Goal: Ask a question

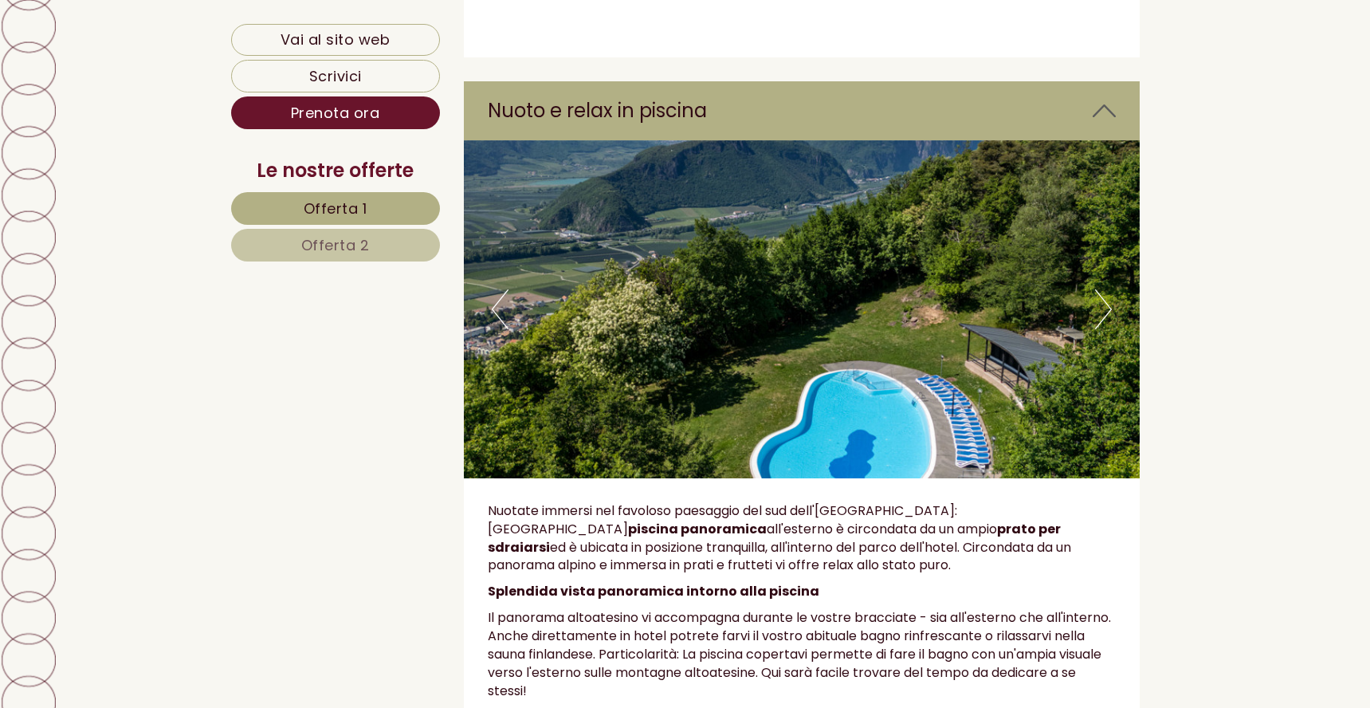
scroll to position [5261, 0]
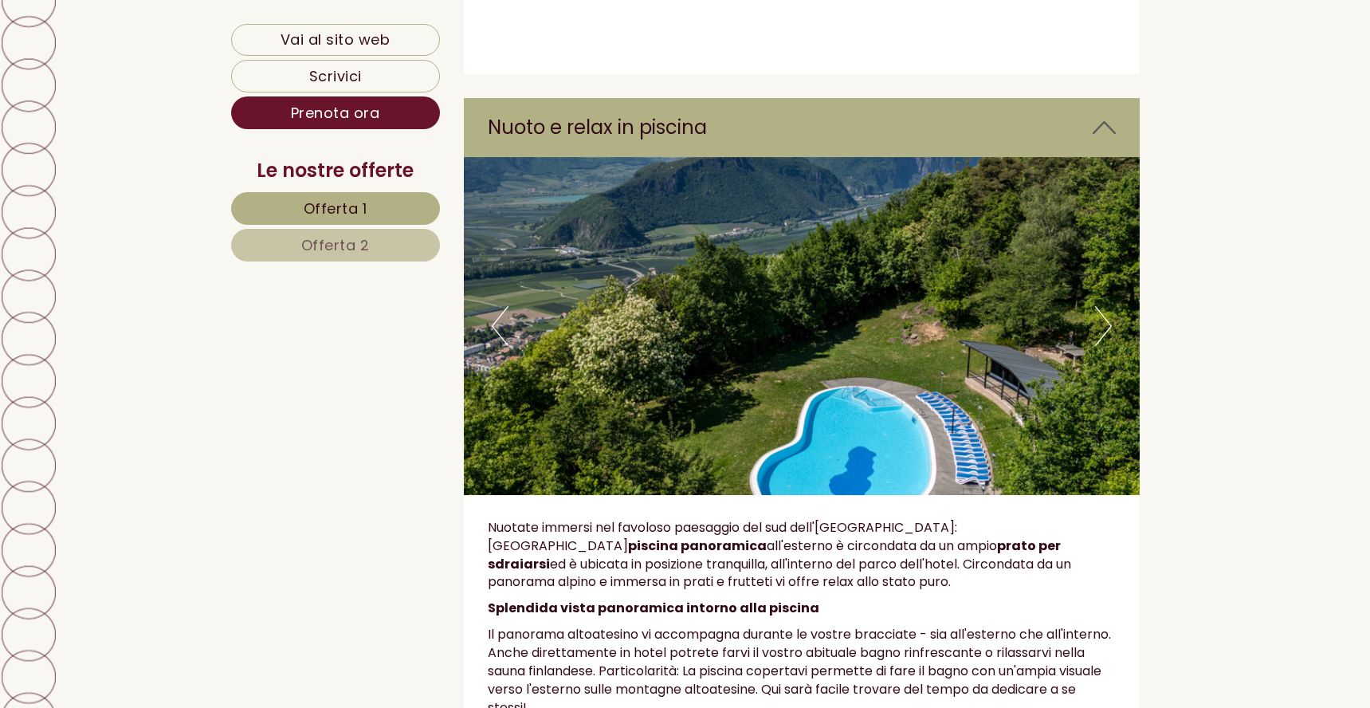
click at [1106, 306] on button "Next" at bounding box center [1103, 326] width 17 height 40
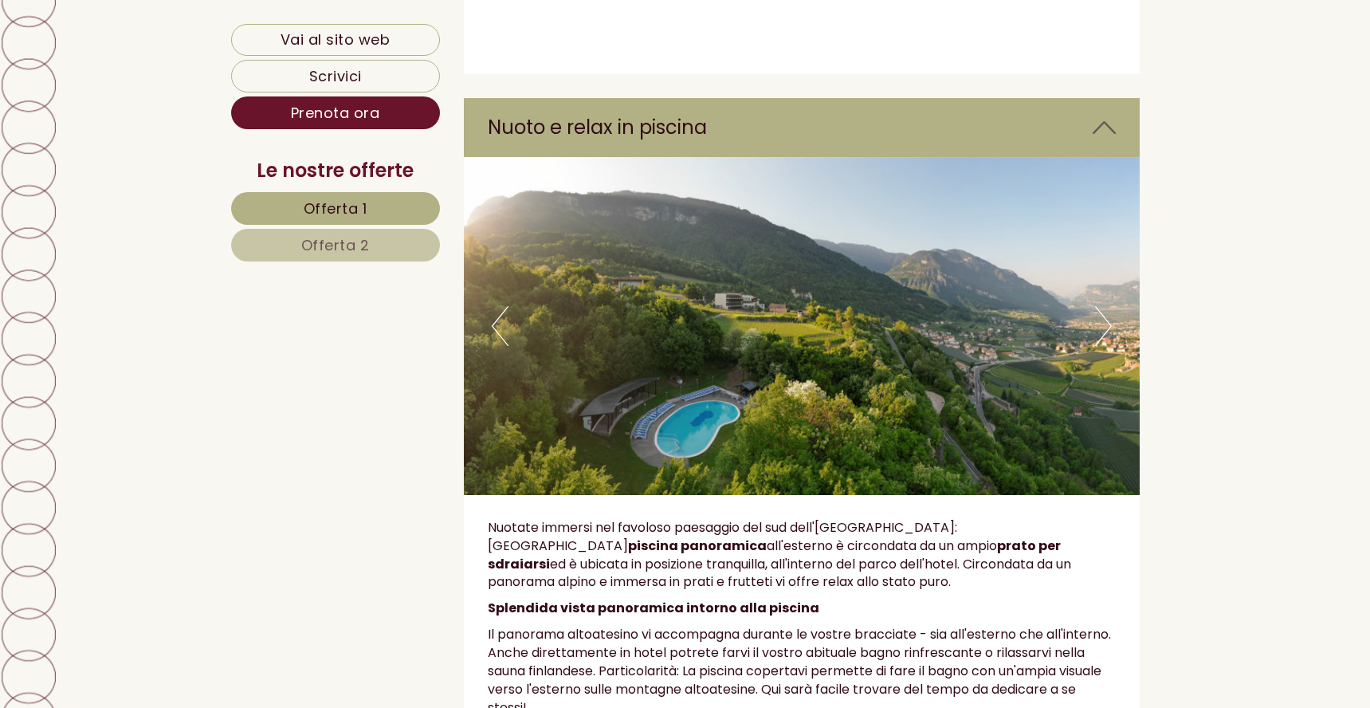
click at [1106, 306] on button "Next" at bounding box center [1103, 326] width 17 height 40
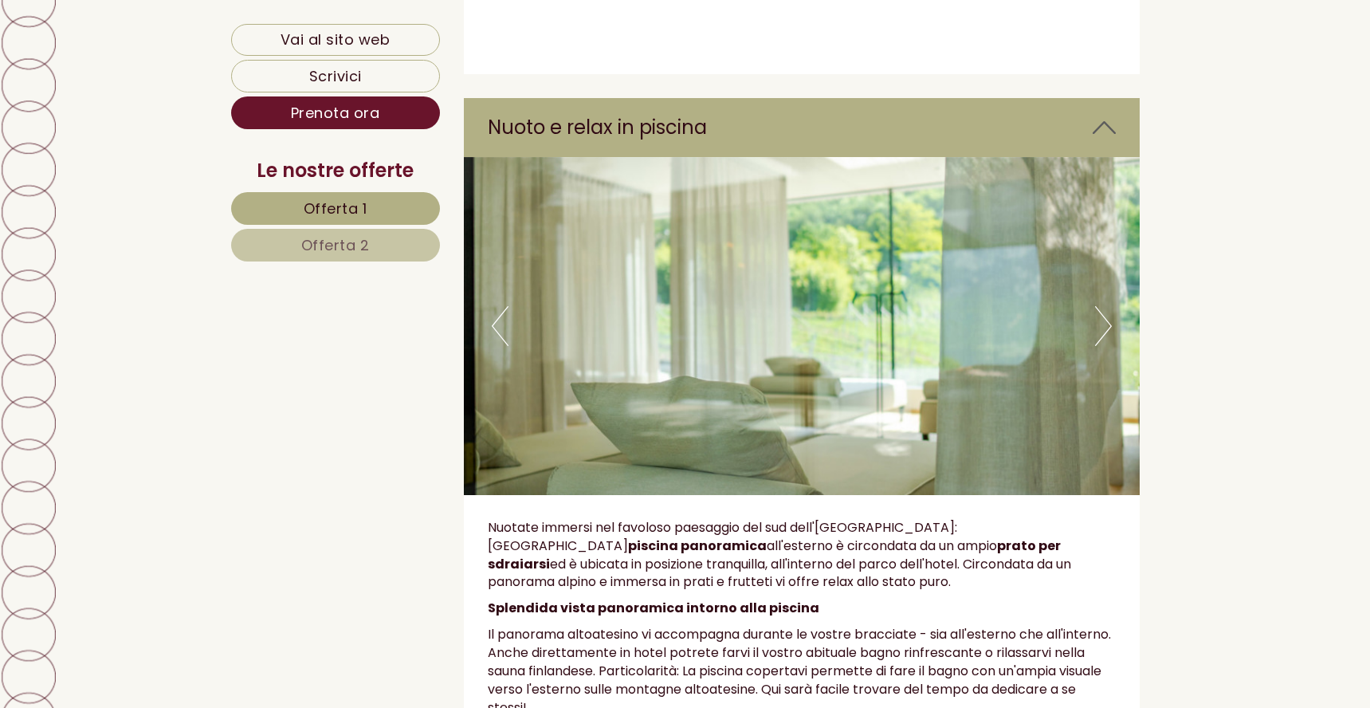
click at [1106, 306] on button "Next" at bounding box center [1103, 326] width 17 height 40
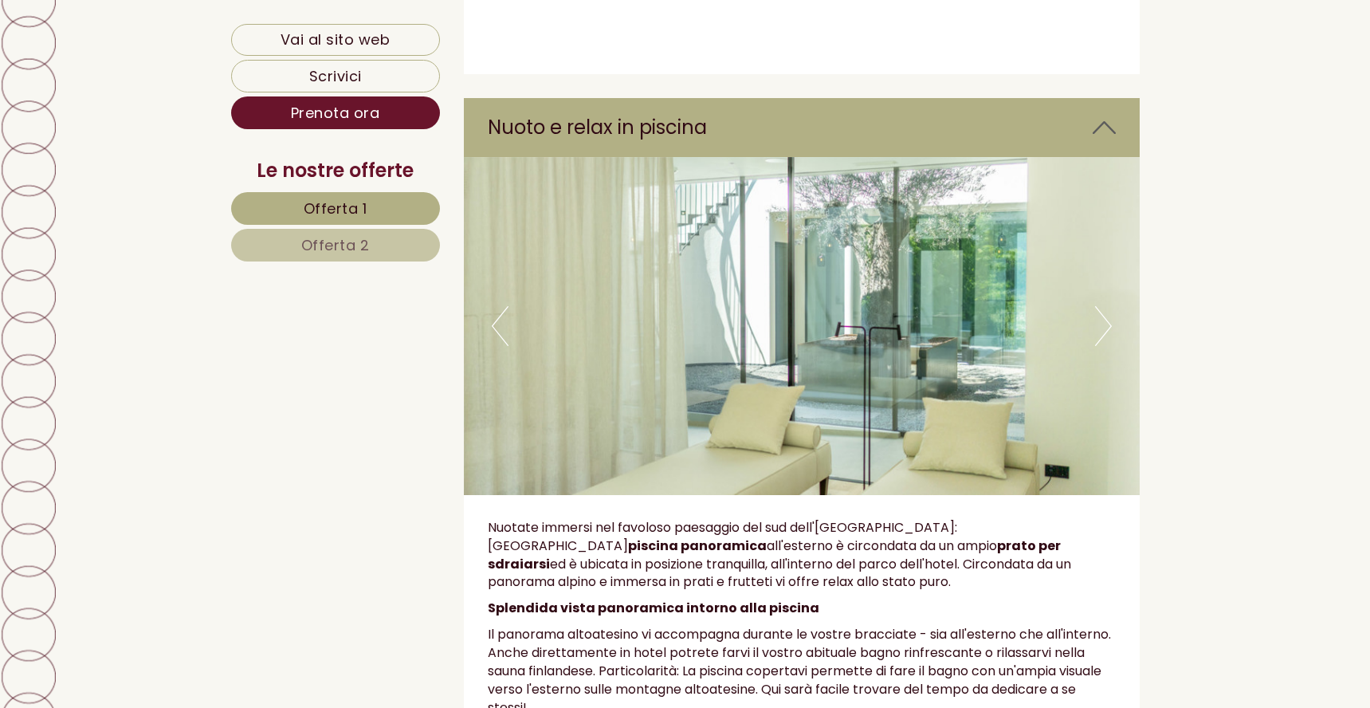
click at [1106, 306] on button "Next" at bounding box center [1103, 326] width 17 height 40
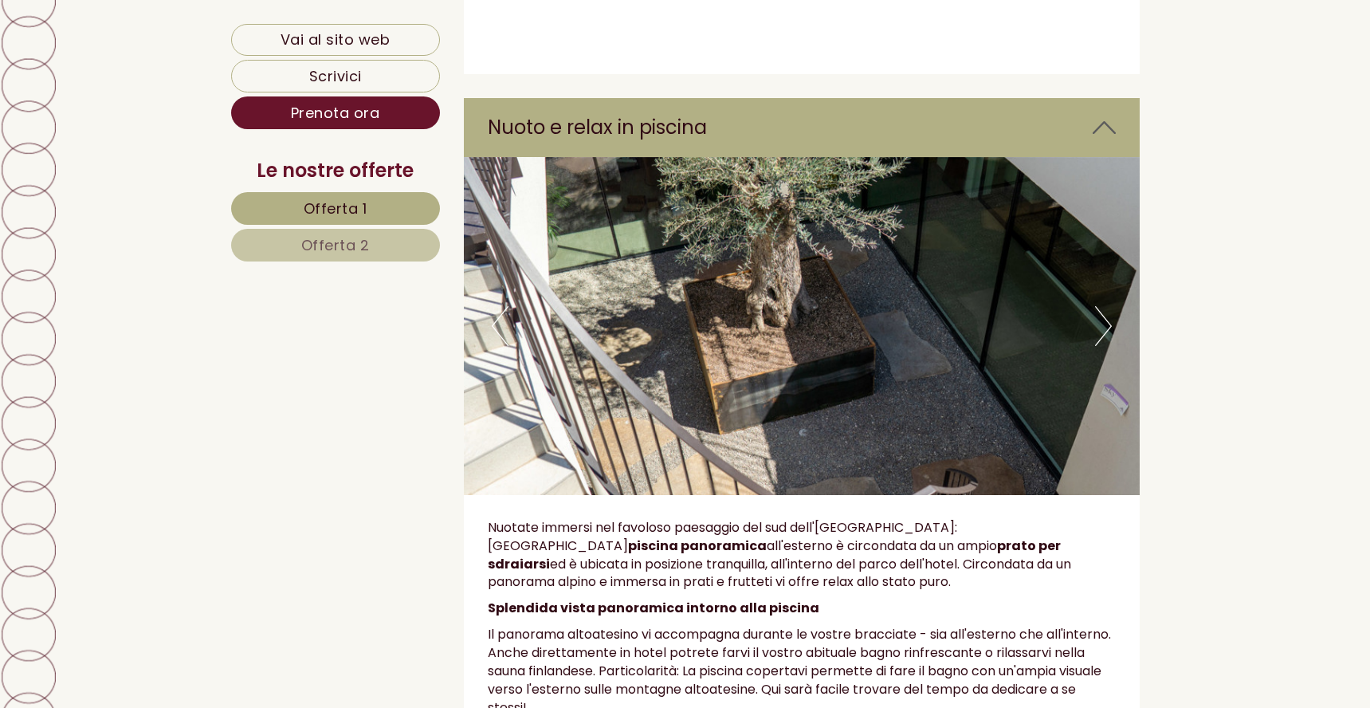
click at [1106, 306] on button "Next" at bounding box center [1103, 326] width 17 height 40
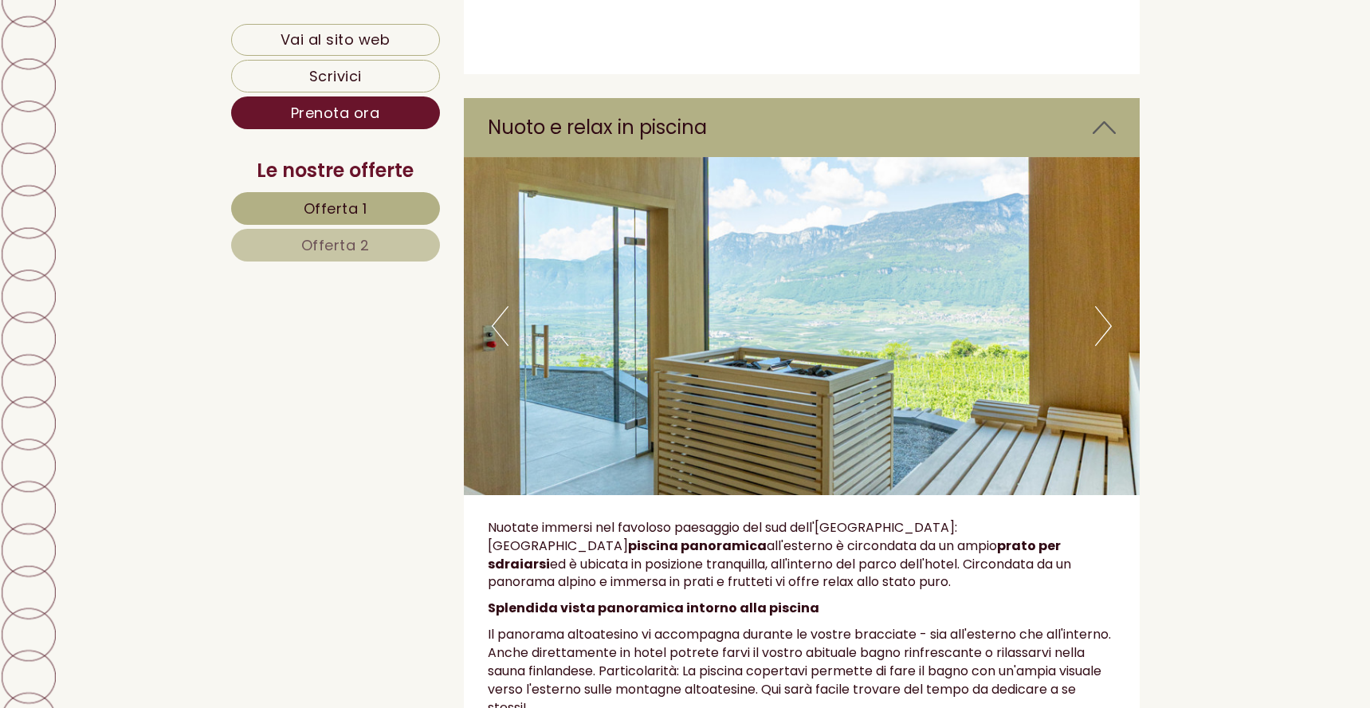
click at [1106, 306] on button "Next" at bounding box center [1103, 326] width 17 height 40
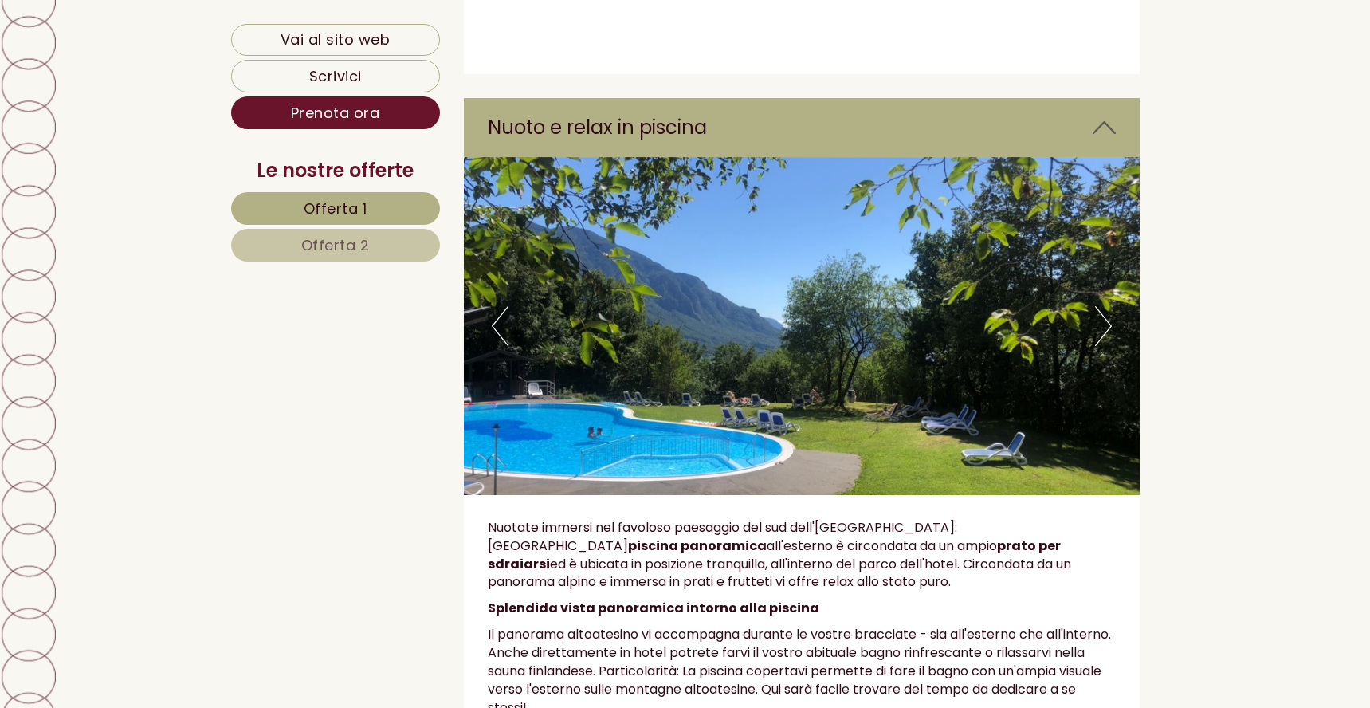
click at [1106, 306] on button "Next" at bounding box center [1103, 326] width 17 height 40
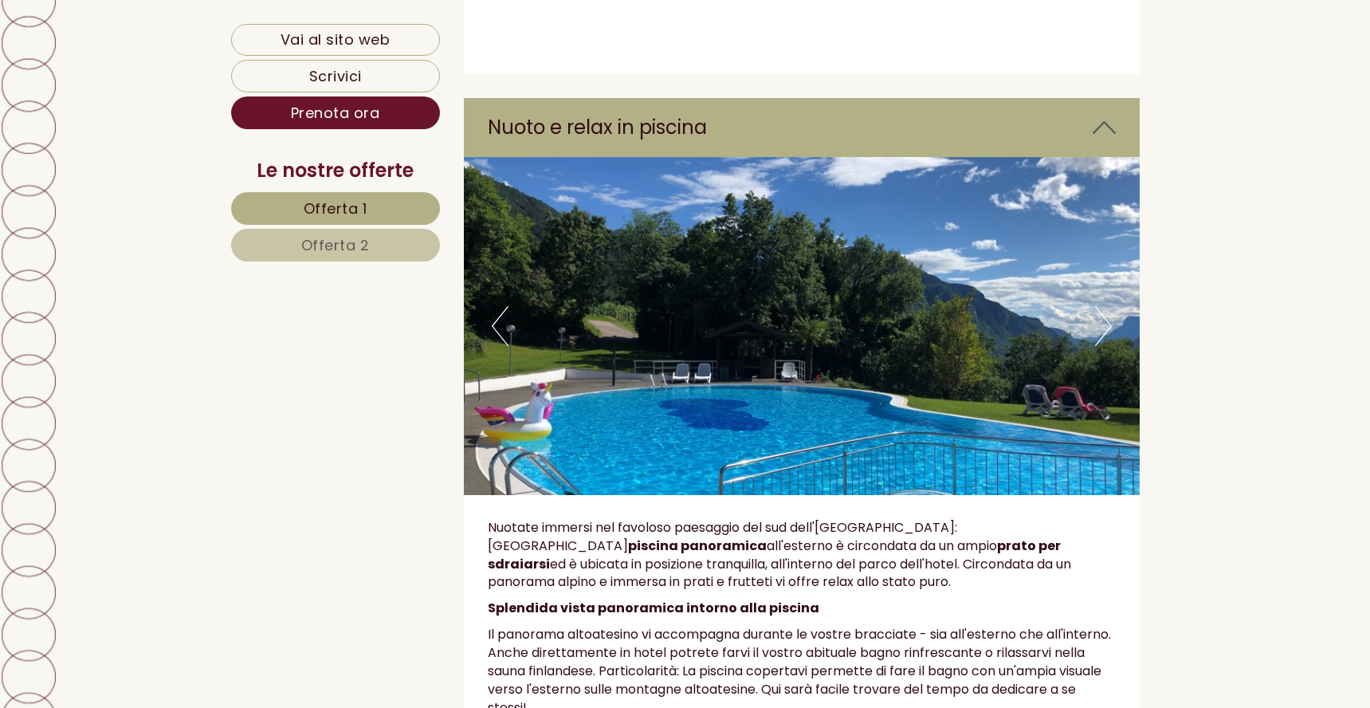
click at [1106, 306] on button "Next" at bounding box center [1103, 326] width 17 height 40
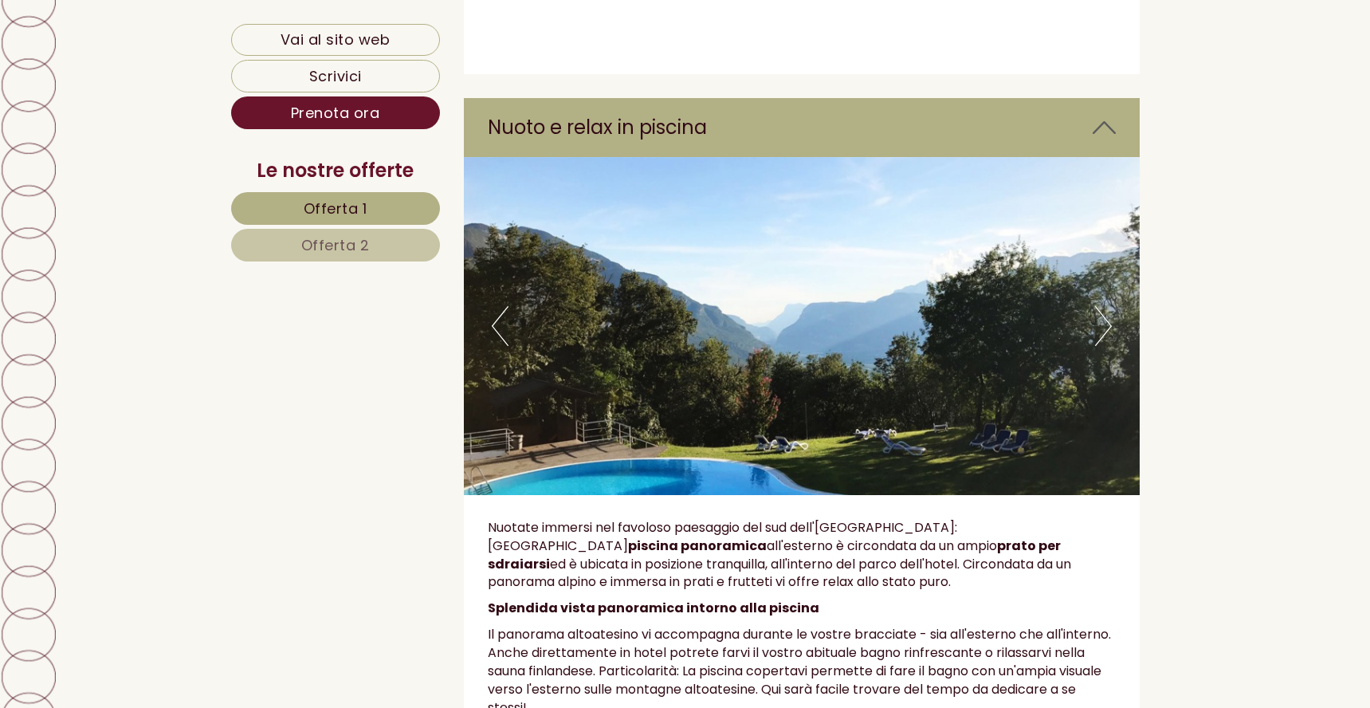
click at [1106, 306] on button "Next" at bounding box center [1103, 326] width 17 height 40
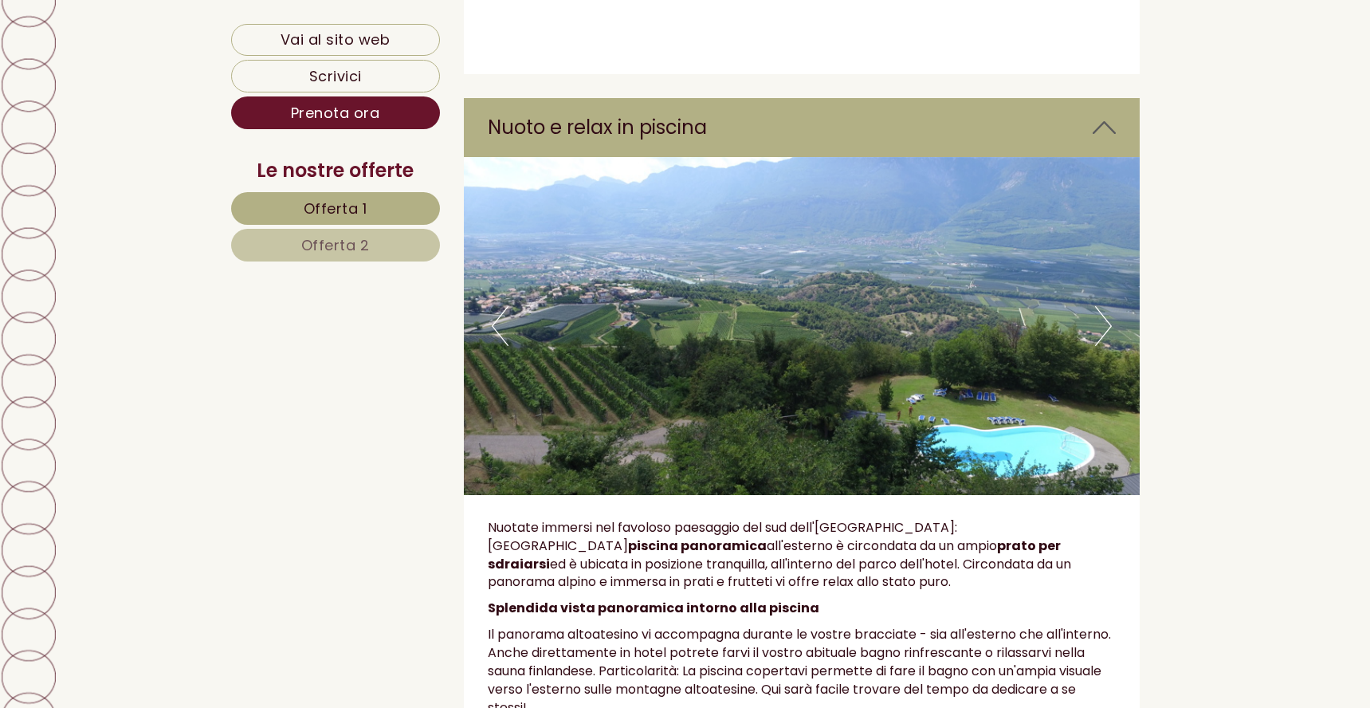
click at [1106, 306] on button "Next" at bounding box center [1103, 326] width 17 height 40
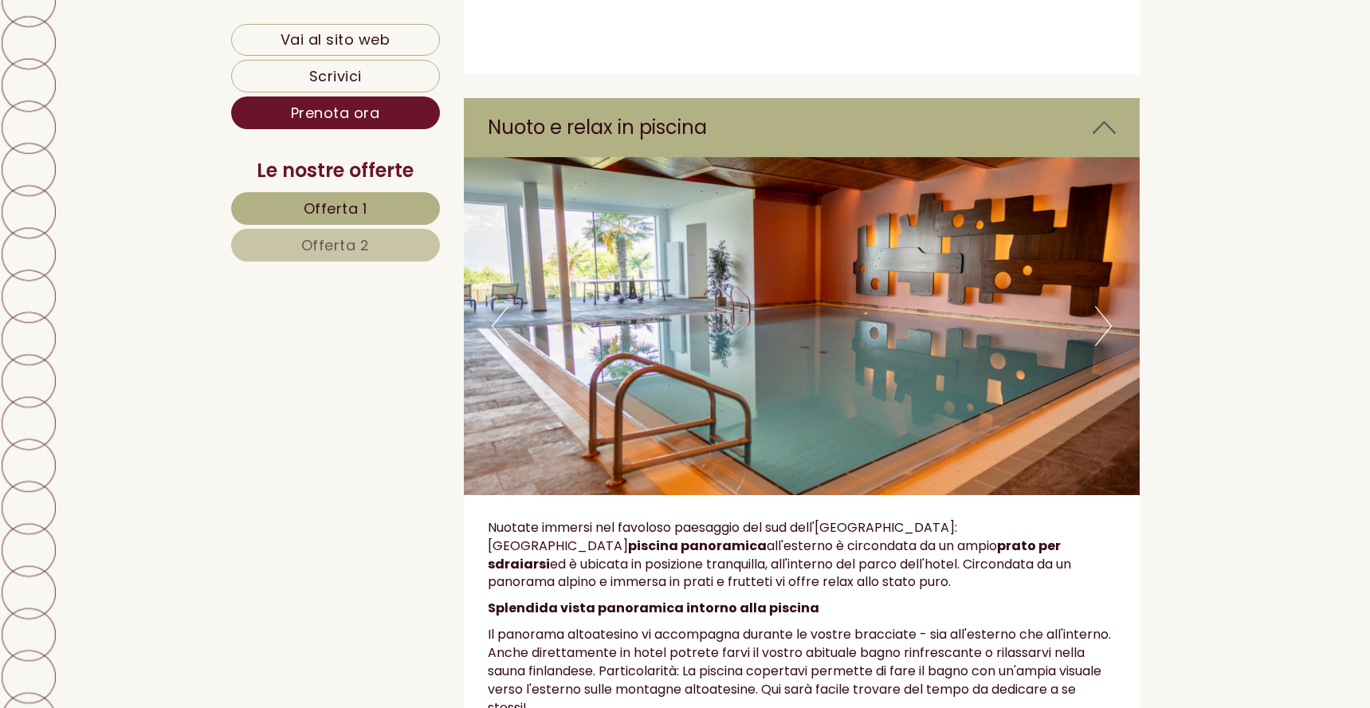
click at [1106, 306] on button "Next" at bounding box center [1103, 326] width 17 height 40
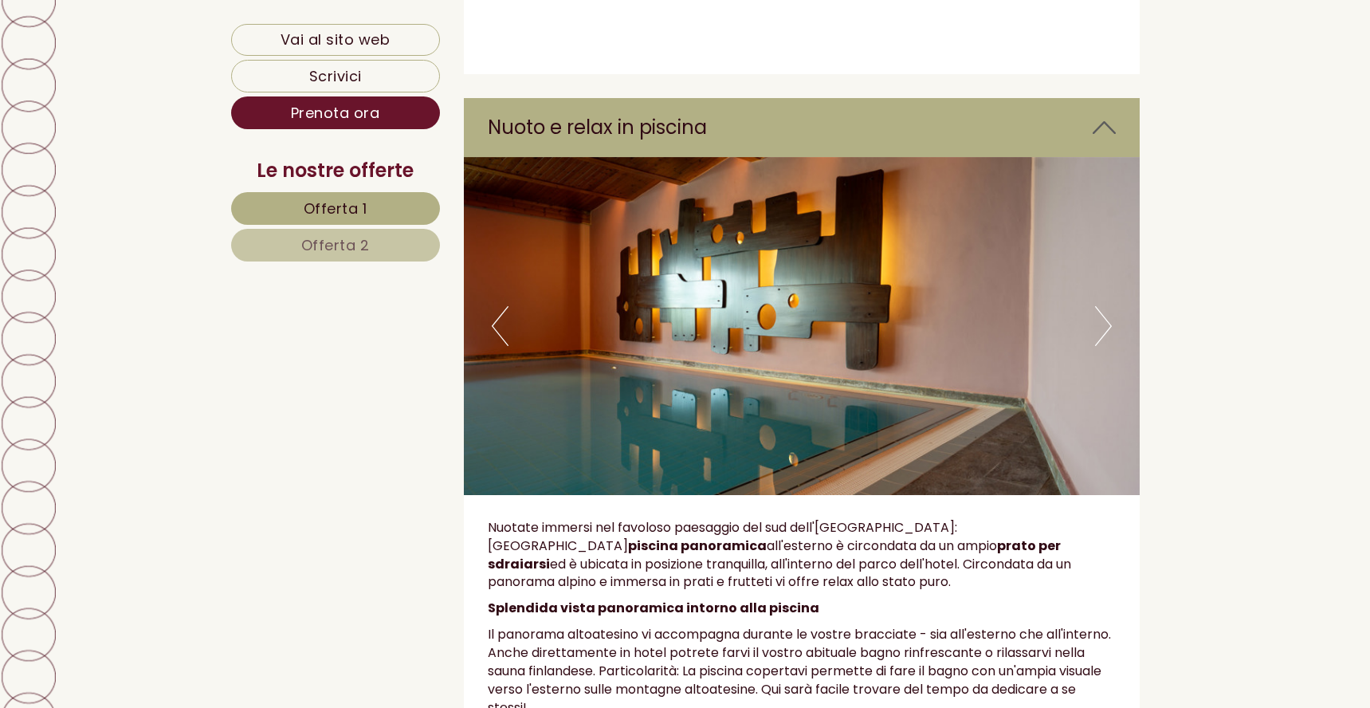
click at [1106, 306] on button "Next" at bounding box center [1103, 326] width 17 height 40
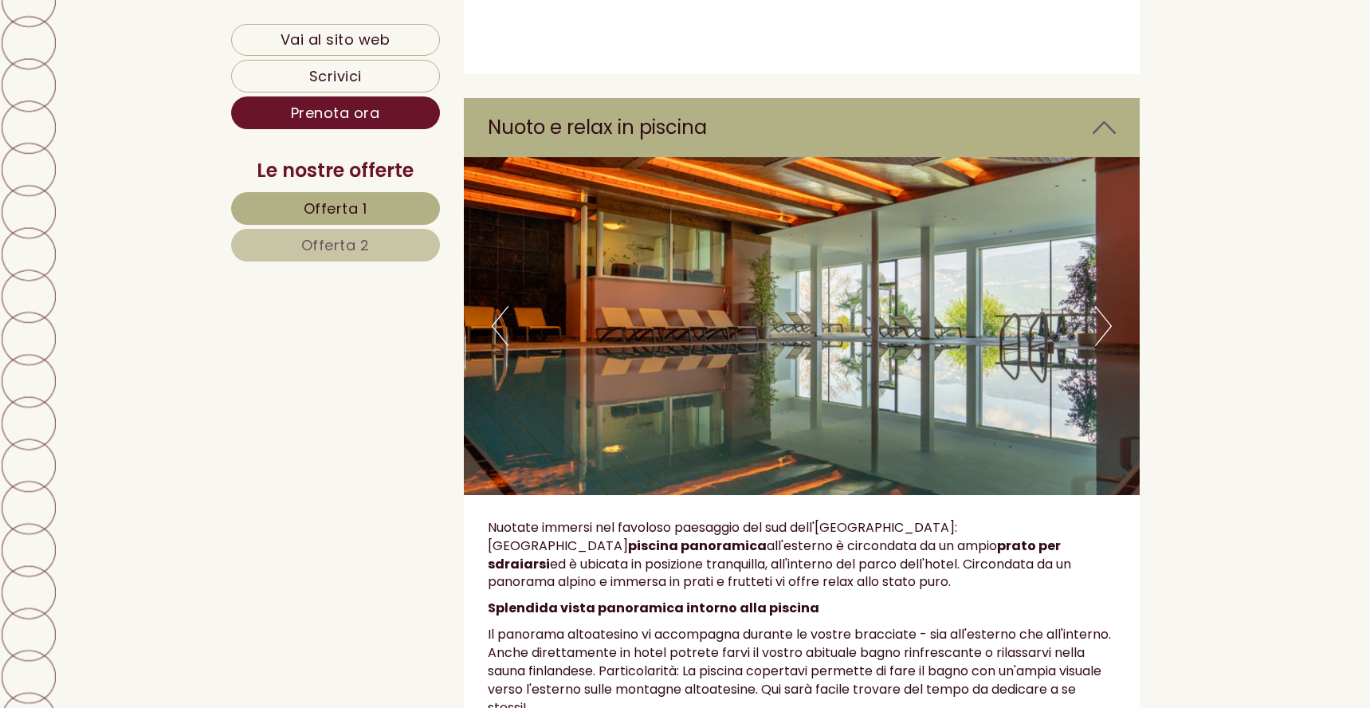
click at [1106, 306] on button "Next" at bounding box center [1103, 326] width 17 height 40
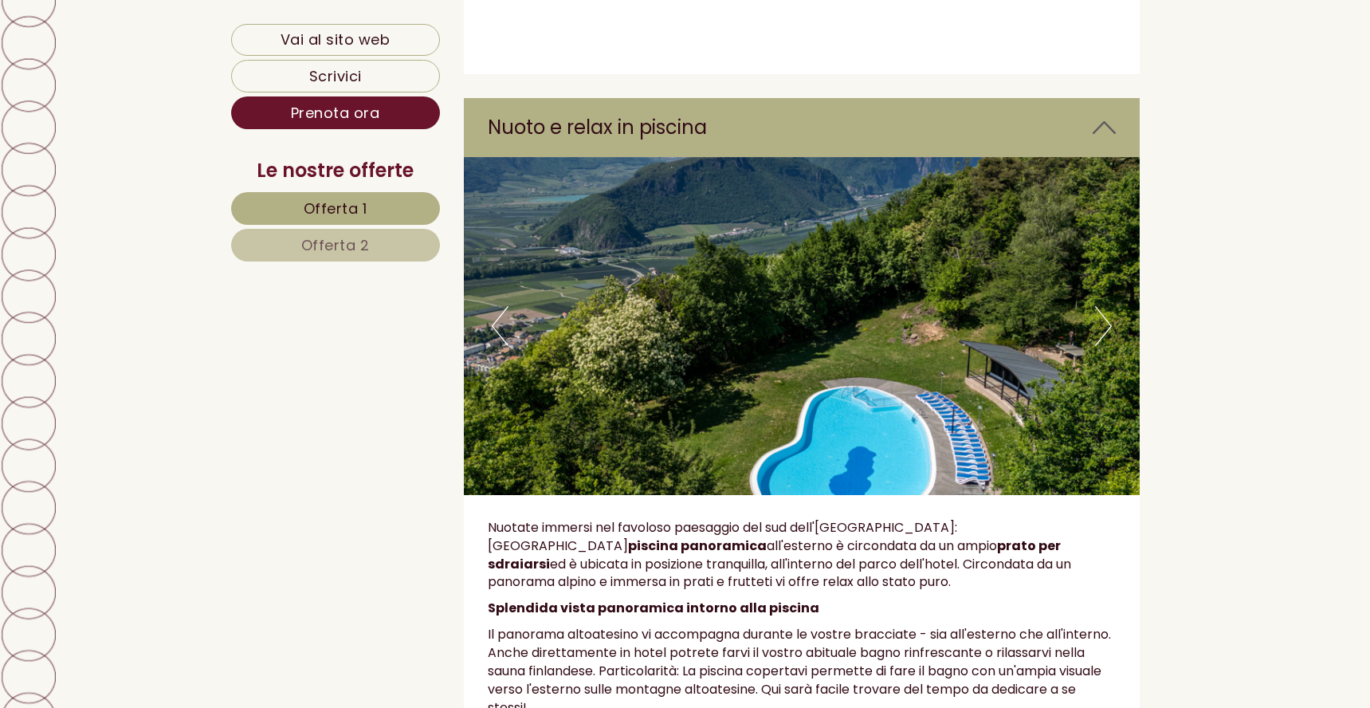
click at [498, 306] on button "Previous" at bounding box center [500, 326] width 17 height 40
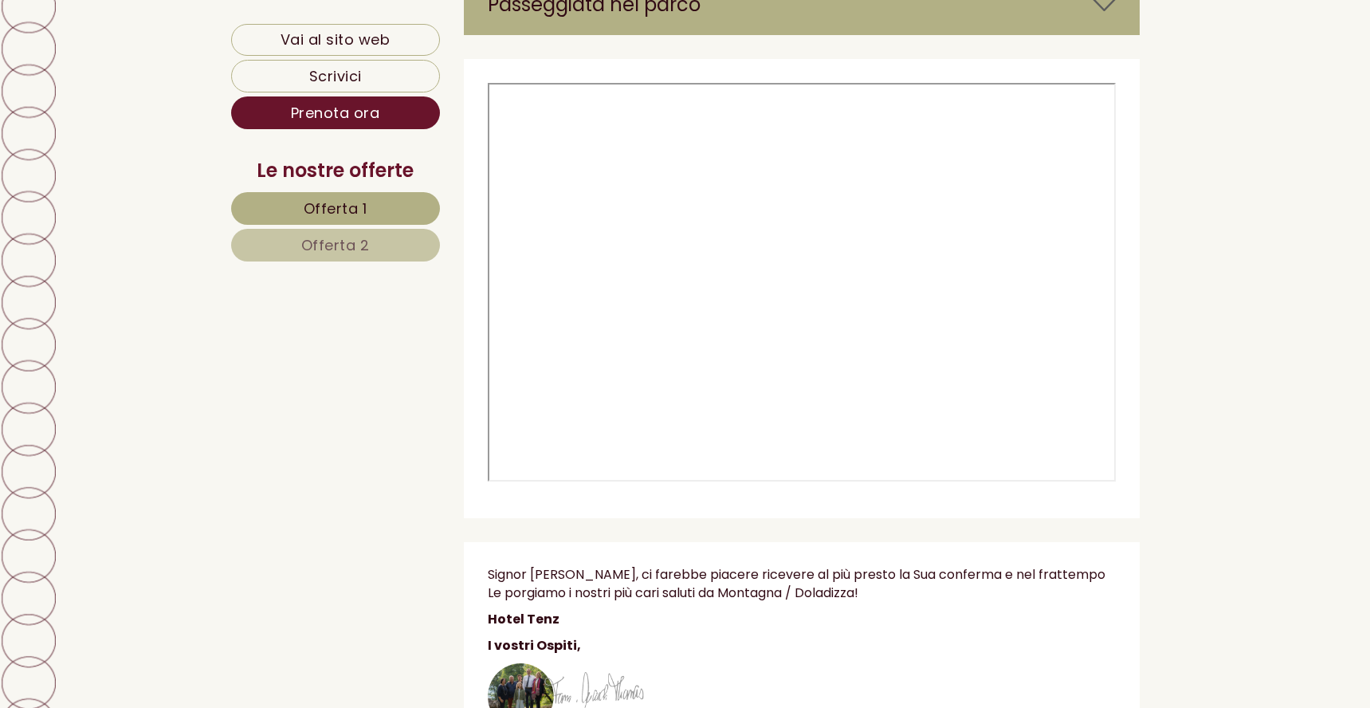
scroll to position [5819, 0]
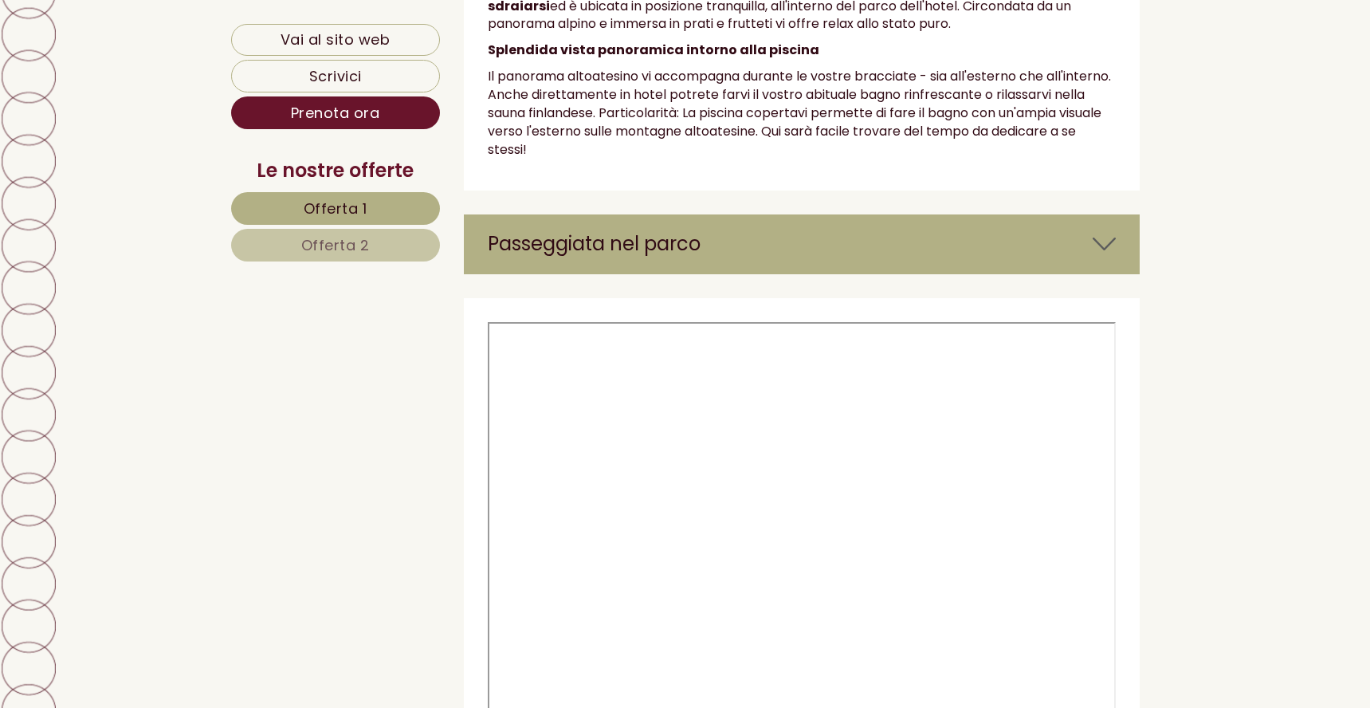
click at [1102, 230] on icon at bounding box center [1104, 243] width 23 height 27
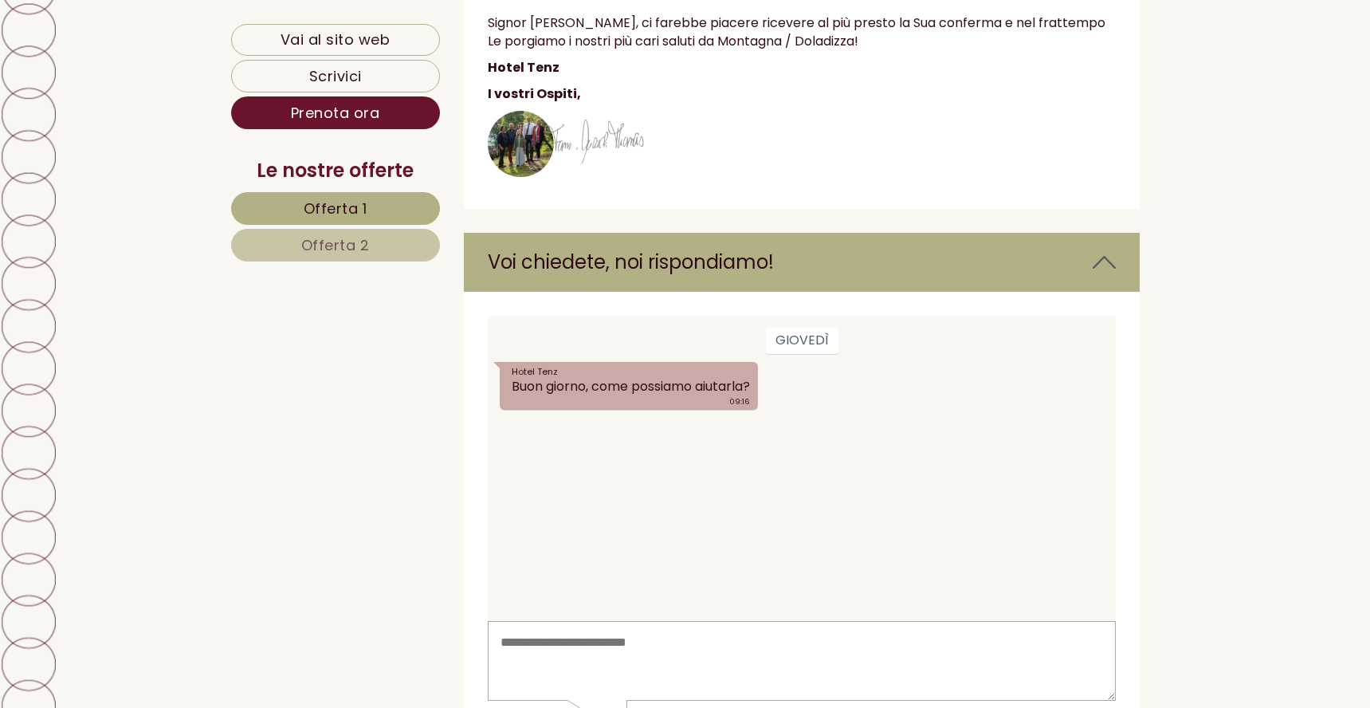
scroll to position [7174, 0]
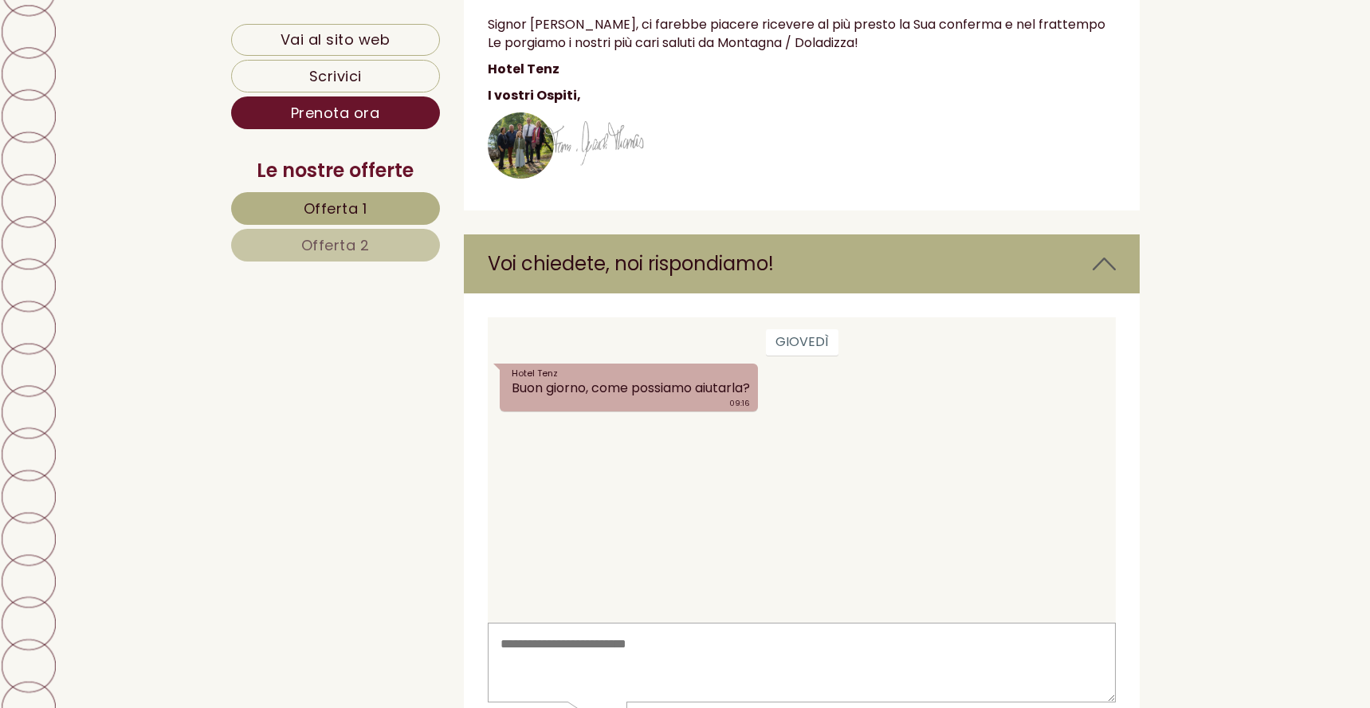
click at [821, 467] on div "giovedì Hotel Tenz Buon giorno, come possiamo aiutarla? 09:16" at bounding box center [802, 469] width 628 height 305
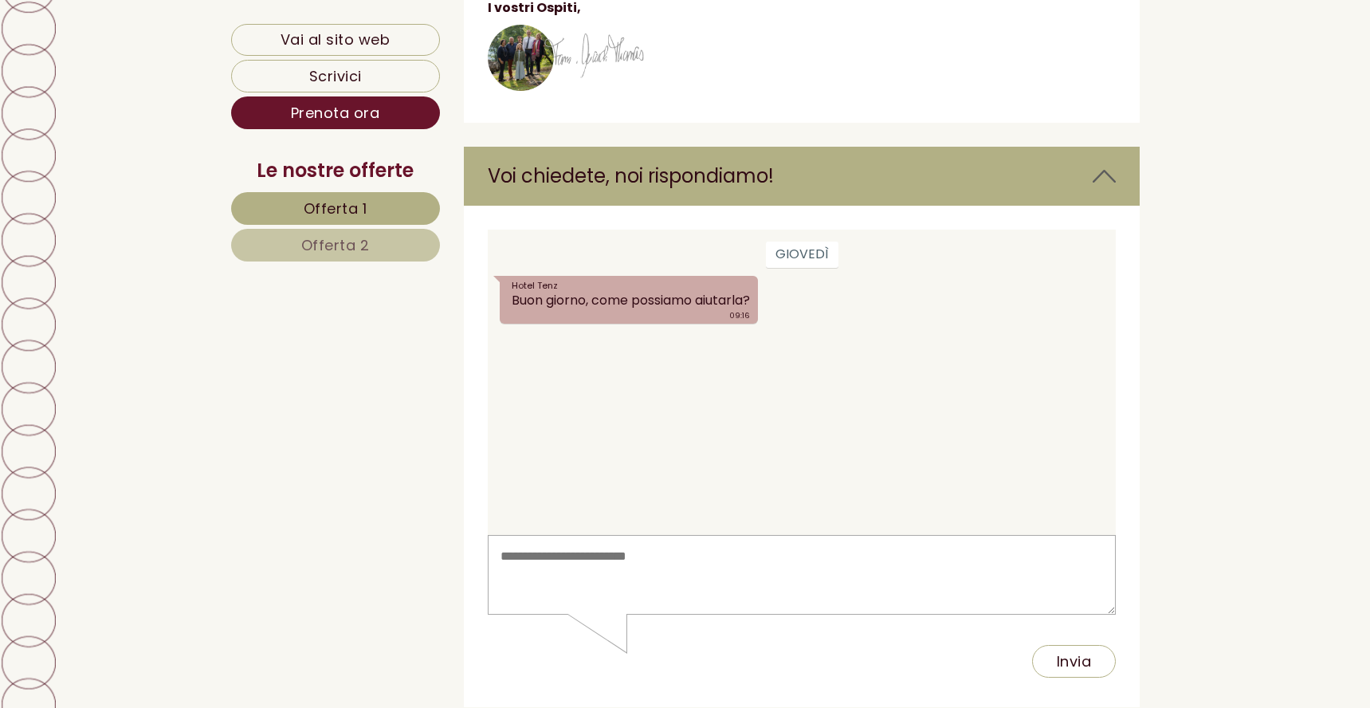
scroll to position [7414, 0]
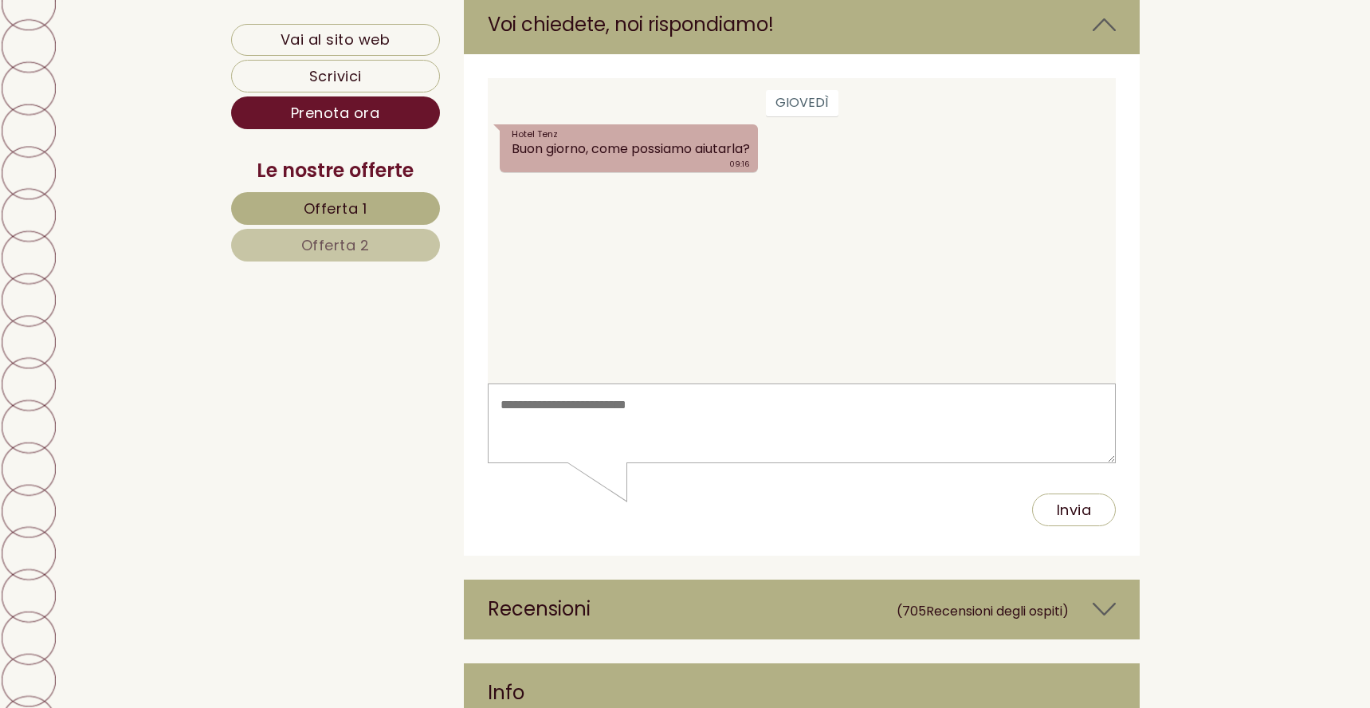
drag, startPoint x: 621, startPoint y: 420, endPoint x: 809, endPoint y: 488, distance: 200.0
click at [621, 419] on textarea at bounding box center [802, 423] width 628 height 81
type textarea "**********"
click at [352, 243] on span "Offerta 2" at bounding box center [335, 245] width 69 height 20
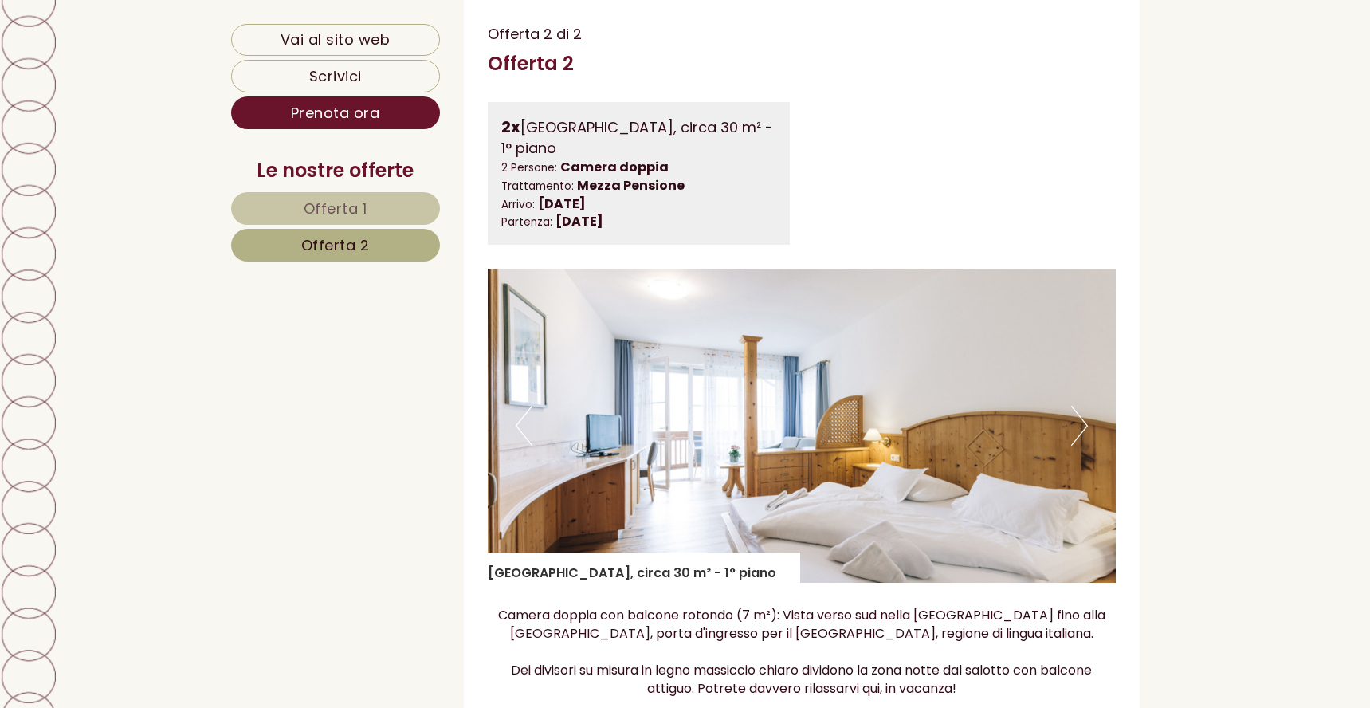
click at [350, 215] on span "Offerta 1" at bounding box center [336, 208] width 64 height 20
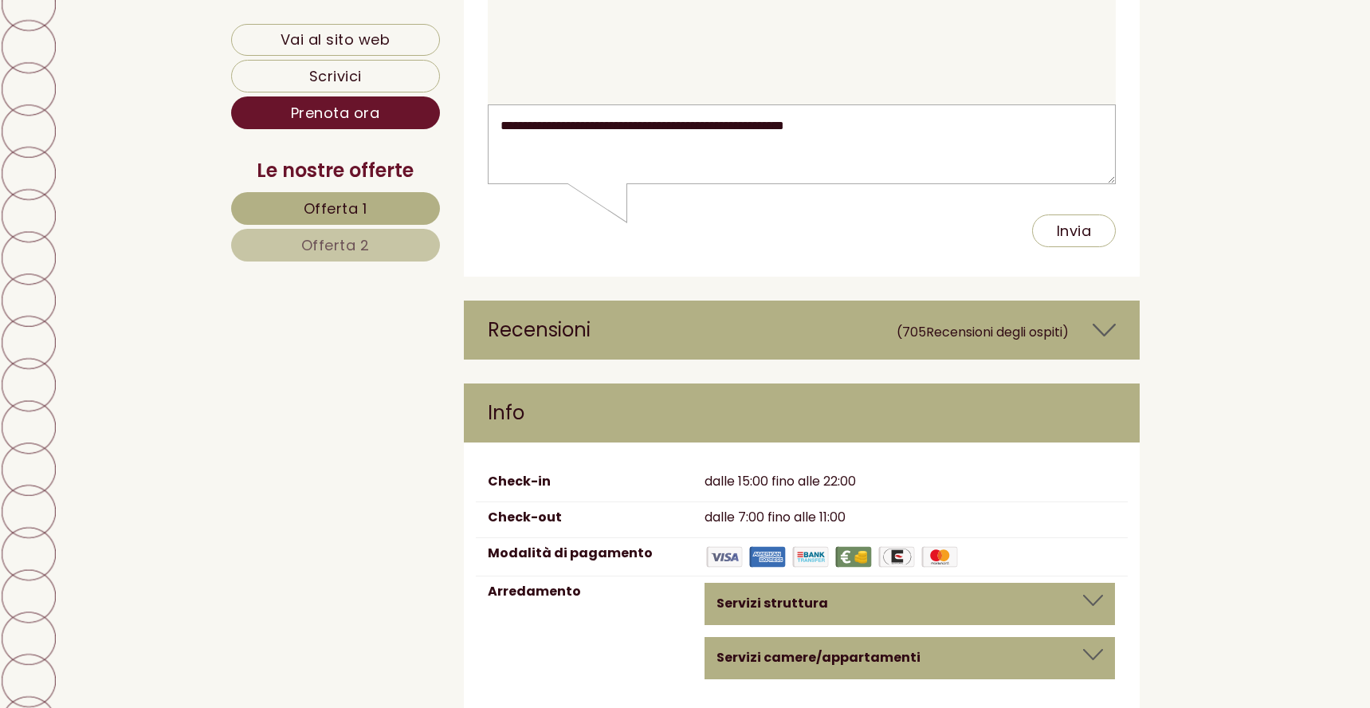
scroll to position [6604, 0]
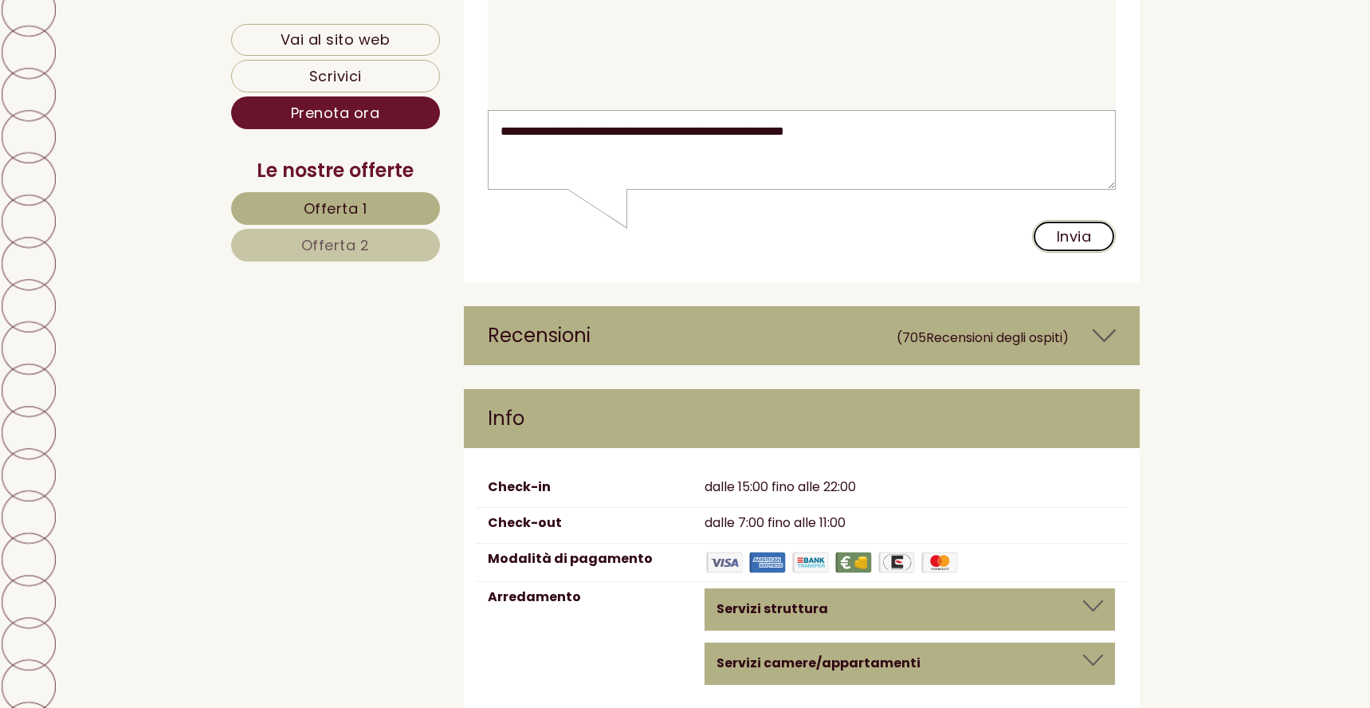
click at [1095, 244] on button "Invia" at bounding box center [1074, 236] width 84 height 33
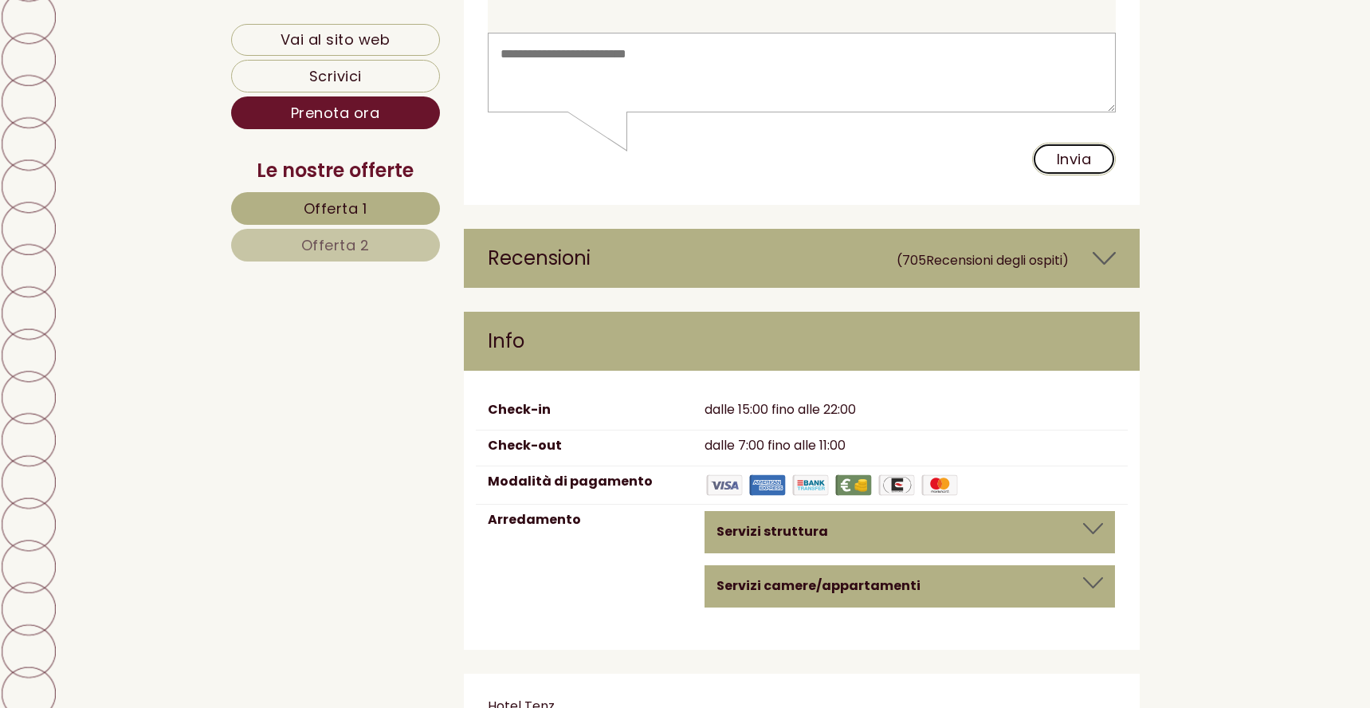
scroll to position [6684, 0]
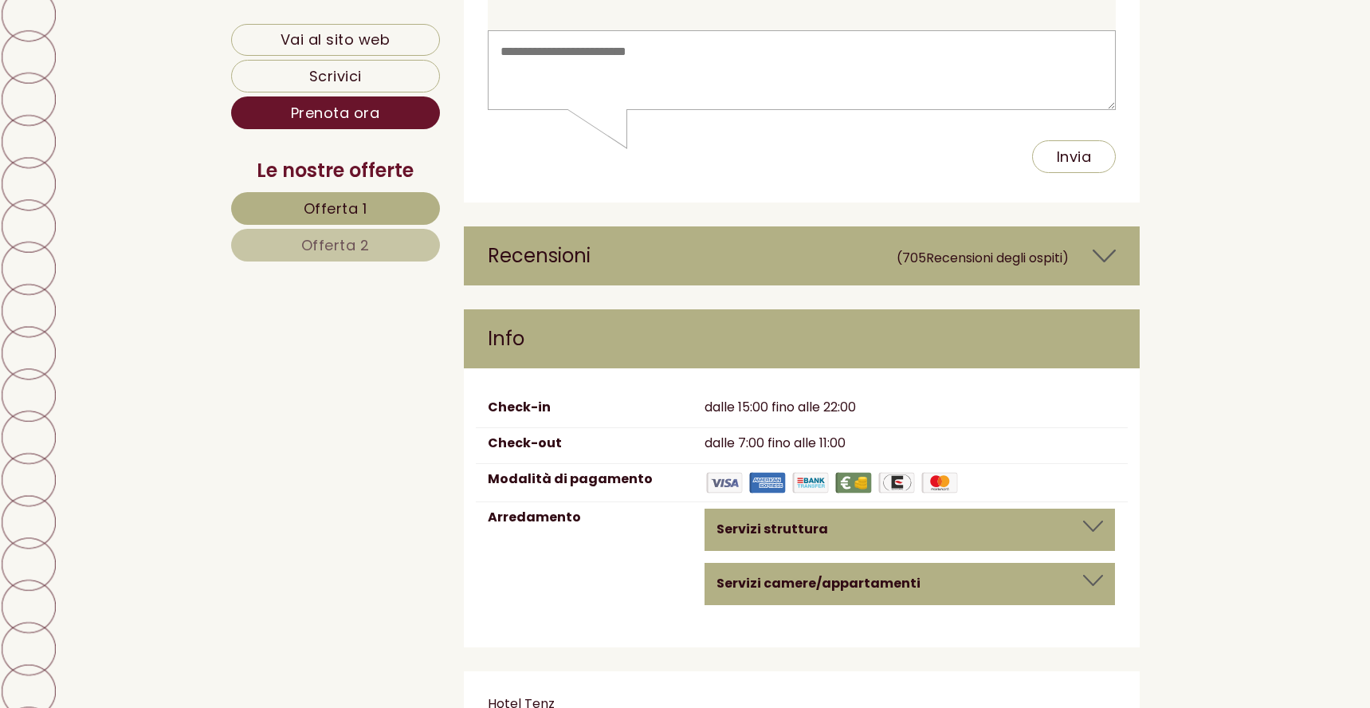
click at [1074, 242] on span "(705 Recensioni degli ospiti )" at bounding box center [995, 255] width 196 height 27
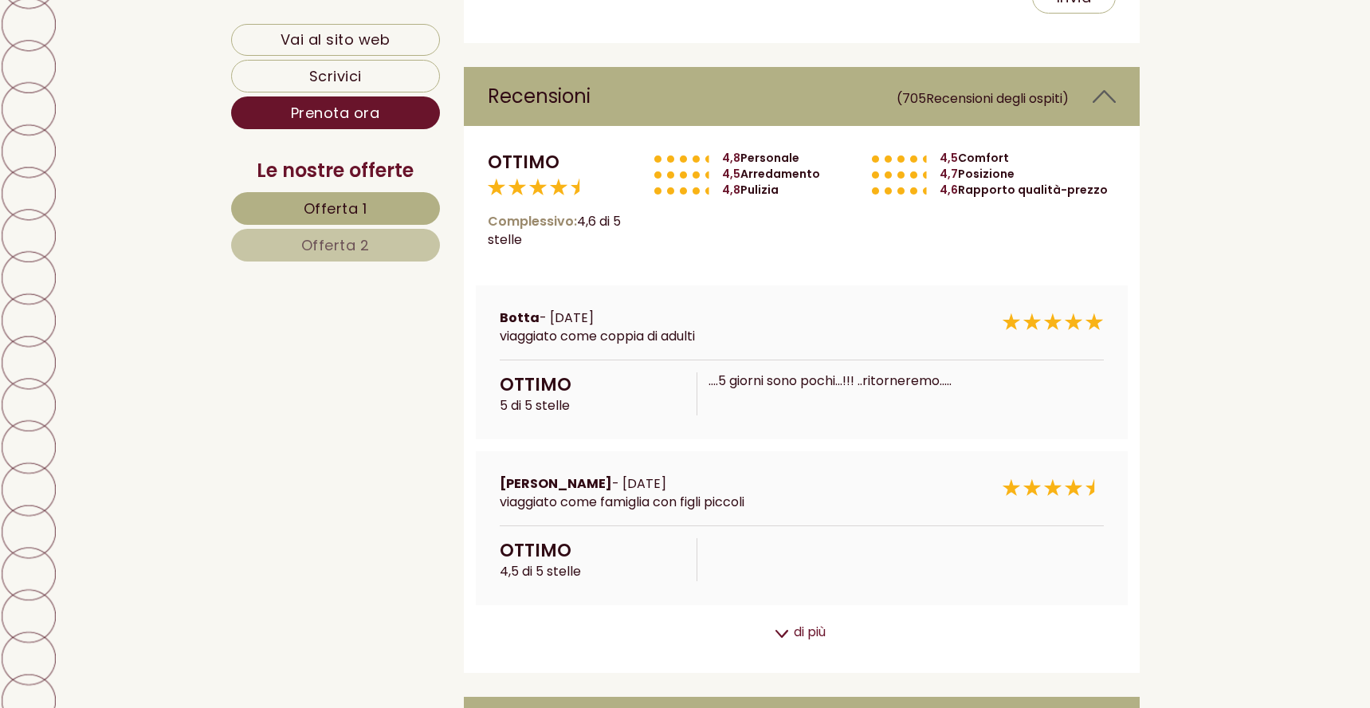
scroll to position [7003, 0]
